Goal: Check status: Check status

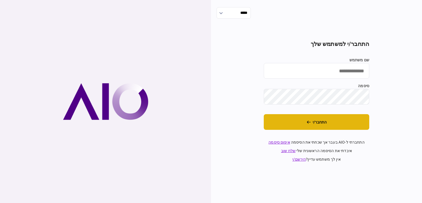
click at [307, 124] on button "התחבר/י" at bounding box center [316, 122] width 105 height 16
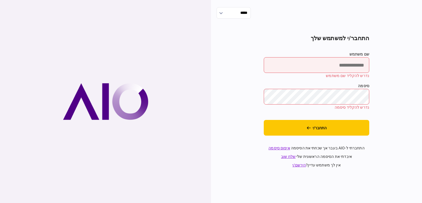
click at [320, 60] on input "שם משתמש" at bounding box center [316, 65] width 105 height 16
type input "*********"
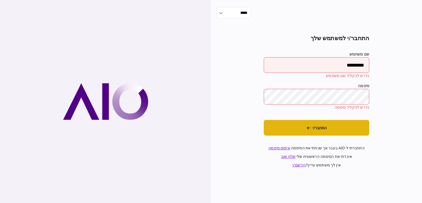
click at [326, 125] on button "התחבר/י" at bounding box center [316, 128] width 105 height 16
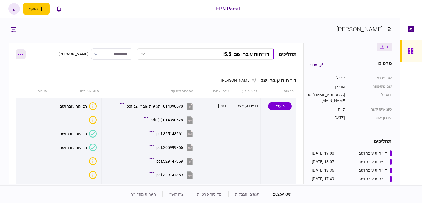
click at [16, 53] on button "button" at bounding box center [21, 54] width 10 height 10
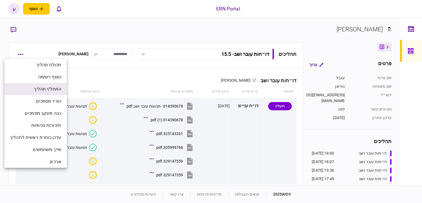
click at [55, 91] on span "התחל/י תהליך" at bounding box center [47, 89] width 27 height 7
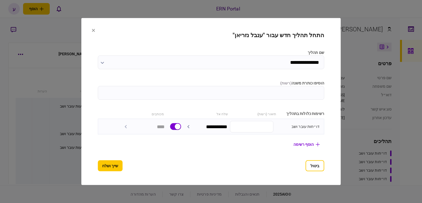
click at [256, 86] on input "הוסיפו כותרת משנה ( רשות )" at bounding box center [211, 93] width 226 height 14
type input "***"
click at [99, 164] on button "שייך ושלח" at bounding box center [110, 165] width 25 height 11
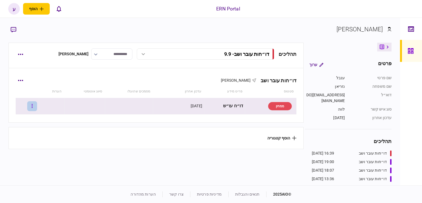
click at [33, 105] on icon "button" at bounding box center [32, 105] width 1 height 5
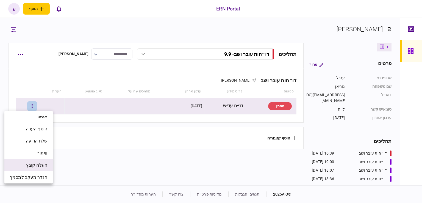
click at [42, 163] on span "העלה קובץ" at bounding box center [36, 165] width 21 height 7
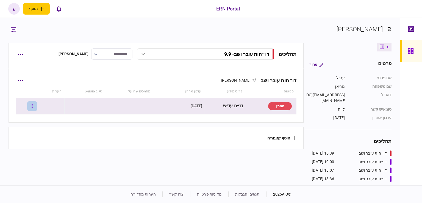
click at [33, 105] on button "button" at bounding box center [32, 106] width 10 height 10
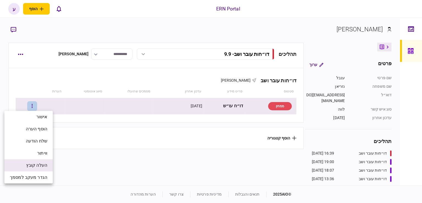
click at [43, 164] on span "העלה קובץ" at bounding box center [36, 165] width 21 height 7
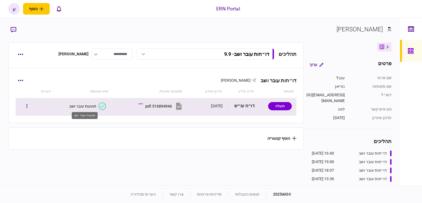
click at [87, 107] on div "תנועות עובר ושב" at bounding box center [82, 106] width 27 height 4
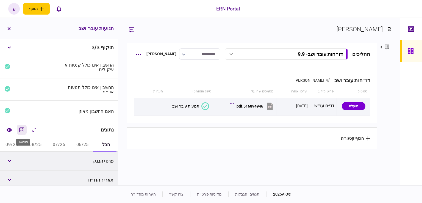
click at [22, 131] on icon "מחשבון" at bounding box center [21, 129] width 5 height 5
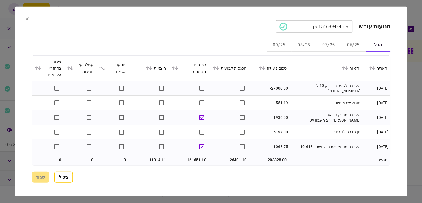
click at [353, 43] on button "06/25" at bounding box center [353, 45] width 25 height 13
click at [265, 69] on icon at bounding box center [263, 68] width 3 height 4
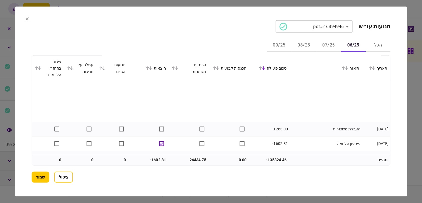
scroll to position [247, 0]
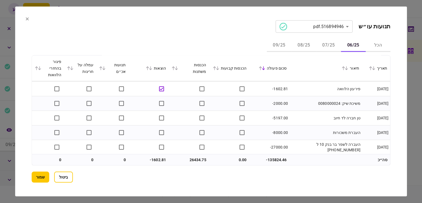
click at [330, 41] on button "07/25" at bounding box center [328, 45] width 25 height 13
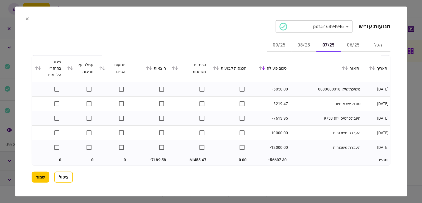
scroll to position [552, 0]
click at [301, 46] on button "08/25" at bounding box center [303, 45] width 25 height 13
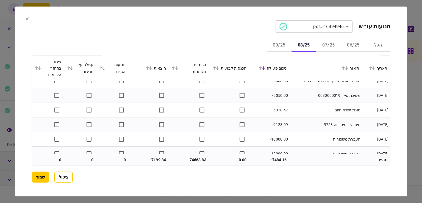
scroll to position [610, 0]
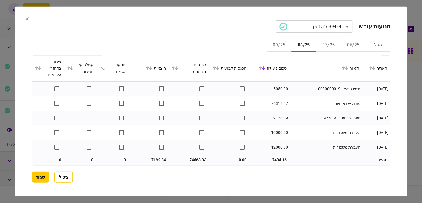
click at [276, 44] on button "09/25" at bounding box center [279, 45] width 25 height 13
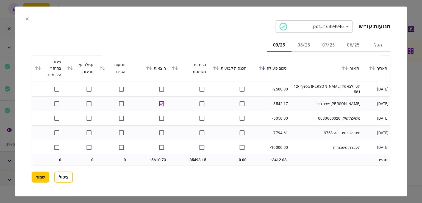
scroll to position [276, 0]
click at [38, 175] on button "שמור" at bounding box center [41, 176] width 18 height 11
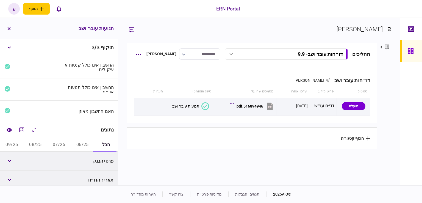
click at [82, 145] on button "06/25" at bounding box center [83, 144] width 24 height 13
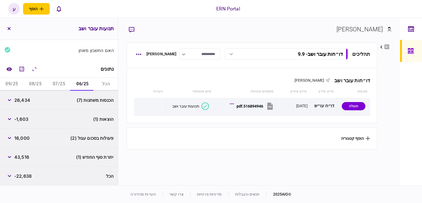
click at [33, 102] on div "הכנסות משתנות (7) 26,434" at bounding box center [59, 100] width 118 height 19
click at [26, 100] on span "26,434" at bounding box center [22, 100] width 16 height 7
copy span "26,434"
drag, startPoint x: 14, startPoint y: 116, endPoint x: 15, endPoint y: 105, distance: 10.8
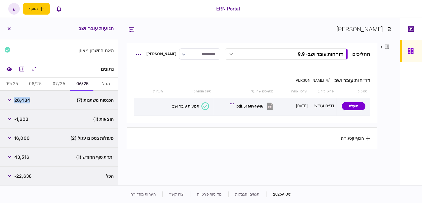
click at [14, 112] on div "הוצאות (1) -1,603" at bounding box center [59, 119] width 118 height 19
click at [22, 66] on icon "מחשבון" at bounding box center [21, 69] width 7 height 7
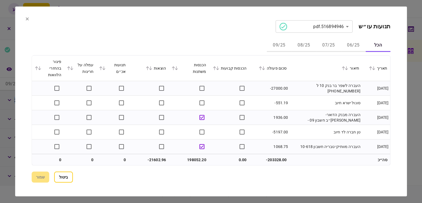
click at [348, 44] on button "06/25" at bounding box center [353, 45] width 25 height 13
click at [265, 69] on icon at bounding box center [263, 68] width 3 height 4
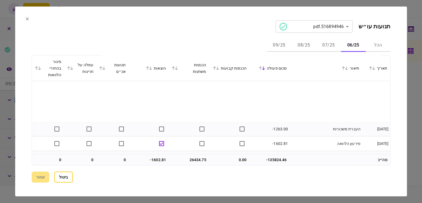
scroll to position [247, 0]
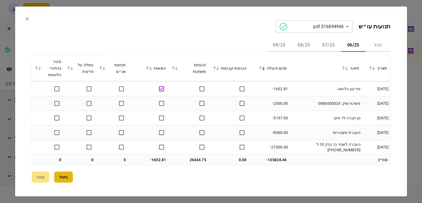
click at [63, 180] on button "ביטול" at bounding box center [63, 176] width 19 height 11
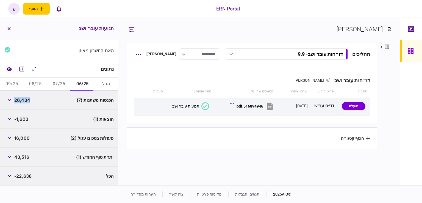
click at [21, 118] on span "-1,603" at bounding box center [21, 119] width 14 height 7
copy span "1,603"
click at [31, 126] on div "הוצאות (1) -1,603" at bounding box center [59, 119] width 118 height 19
click at [51, 82] on button "07/25" at bounding box center [59, 83] width 24 height 13
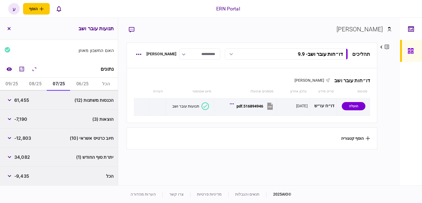
click at [22, 98] on span "61,455" at bounding box center [21, 100] width 15 height 7
copy span "61,455"
click at [32, 163] on div "יתרת סוף החודש (1) 34,082" at bounding box center [59, 156] width 118 height 19
click at [22, 156] on span "34,082" at bounding box center [22, 156] width 16 height 7
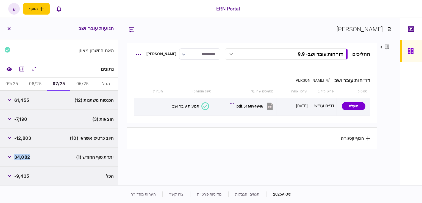
click at [22, 156] on span "34,082" at bounding box center [22, 156] width 16 height 7
copy span "34,082"
click at [34, 84] on button "08/25" at bounding box center [36, 83] width 24 height 13
click at [23, 98] on span "74,663" at bounding box center [21, 100] width 15 height 7
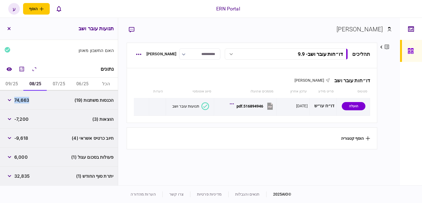
copy span "74,663"
click at [25, 114] on div "-7,200" at bounding box center [16, 119] width 24 height 10
click at [22, 125] on div "הוצאות (3) -7,200" at bounding box center [59, 119] width 118 height 19
click at [22, 122] on div "-7,200" at bounding box center [16, 119] width 24 height 10
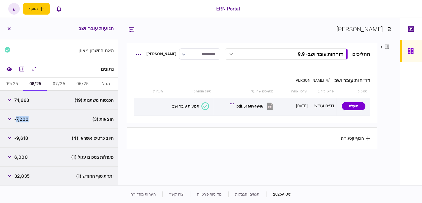
click at [23, 119] on span "-7,200" at bounding box center [21, 119] width 14 height 7
click at [35, 132] on div "חיוב כרטיס אשראי (4) -9,618" at bounding box center [59, 137] width 118 height 19
click at [27, 175] on span "32,835" at bounding box center [21, 175] width 15 height 7
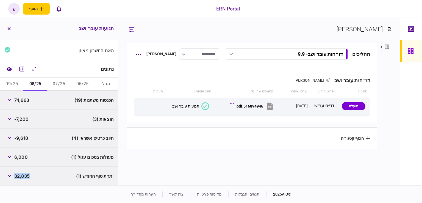
copy span "32,835"
click at [13, 86] on button "09/25" at bounding box center [12, 83] width 24 height 13
click at [26, 101] on span "35,498" at bounding box center [22, 100] width 16 height 7
copy span "35,498"
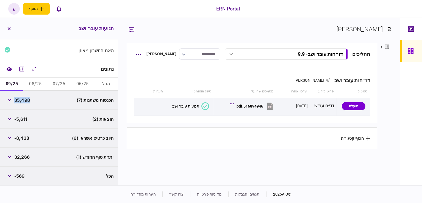
click at [19, 157] on span "32,266" at bounding box center [21, 156] width 15 height 7
copy span "32,266"
click at [18, 128] on div "הוצאות (2) -5,611" at bounding box center [59, 119] width 118 height 19
